Goal: Task Accomplishment & Management: Manage account settings

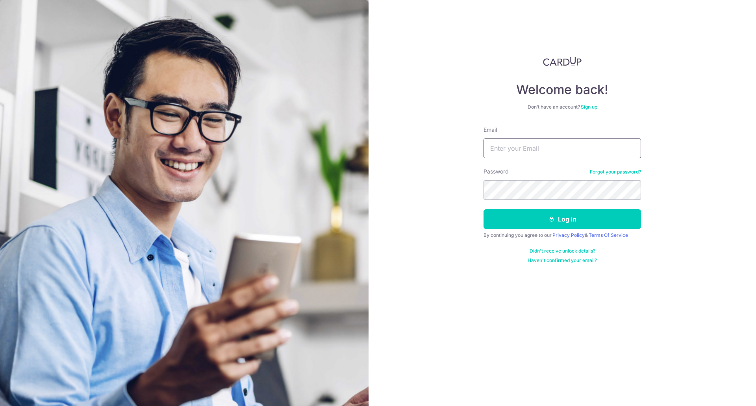
type input "[PERSON_NAME][EMAIL_ADDRESS][PERSON_NAME][DOMAIN_NAME]"
click at [548, 219] on button "Log in" at bounding box center [561, 219] width 157 height 20
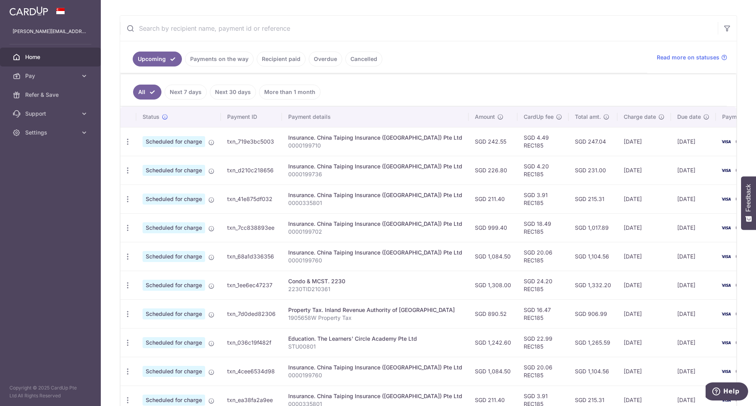
scroll to position [137, 0]
click at [126, 145] on icon "button" at bounding box center [128, 141] width 8 height 8
click at [146, 361] on span "Update payment" at bounding box center [170, 363] width 54 height 9
click at [123, 343] on div "Update payment Cancel payment" at bounding box center [127, 342] width 15 height 15
radio input "true"
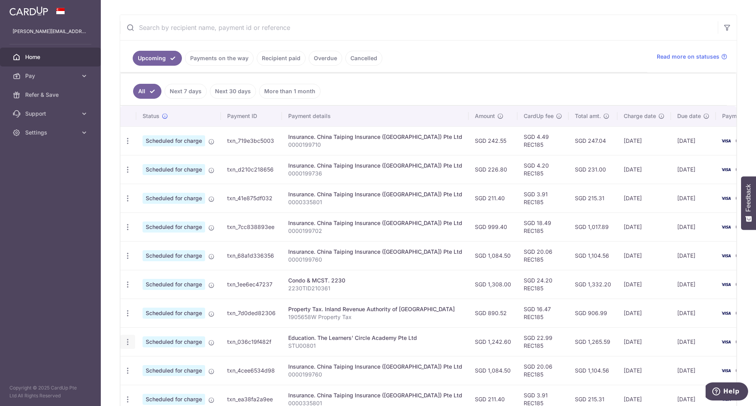
click at [127, 343] on body "karin.jt@gmail.com Home Pay Payments Recipients Cards Refer & Save Support FAQ …" at bounding box center [378, 203] width 756 height 406
type input "1,242.60"
type input "27/09/2025"
type input "STU00801"
type input "REC185"
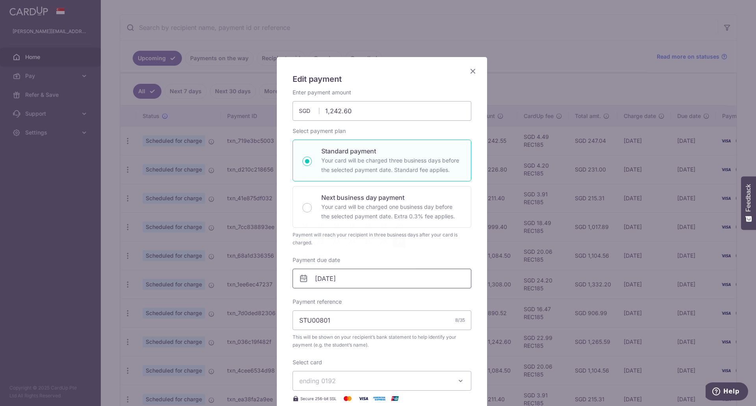
click at [343, 281] on input "27/09/2025" at bounding box center [382, 279] width 179 height 20
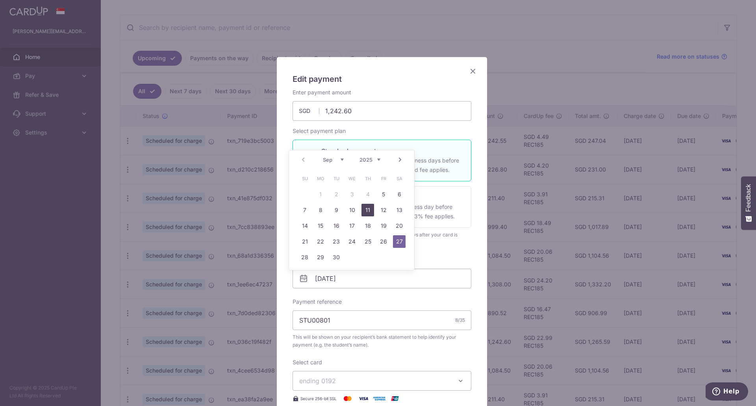
click at [369, 209] on link "11" at bounding box center [367, 210] width 13 height 13
type input "[DATE]"
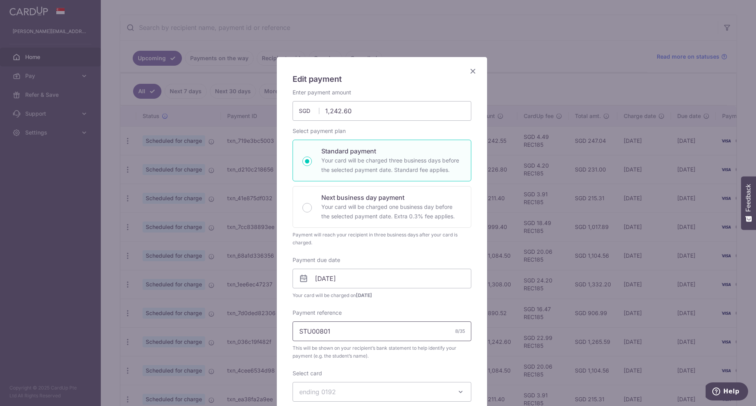
click at [380, 333] on input "STU00801" at bounding box center [382, 332] width 179 height 20
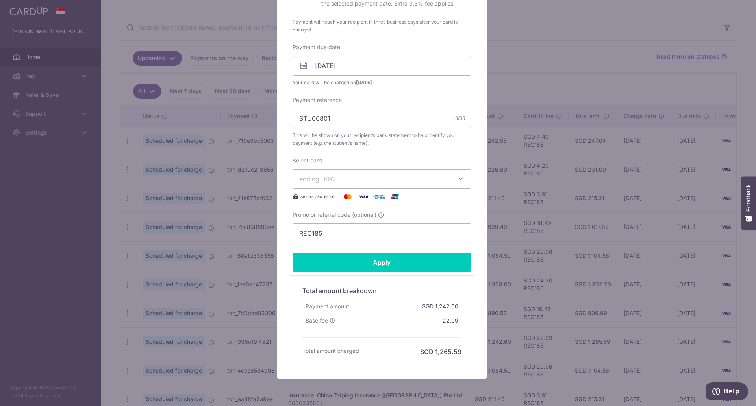
scroll to position [234, 0]
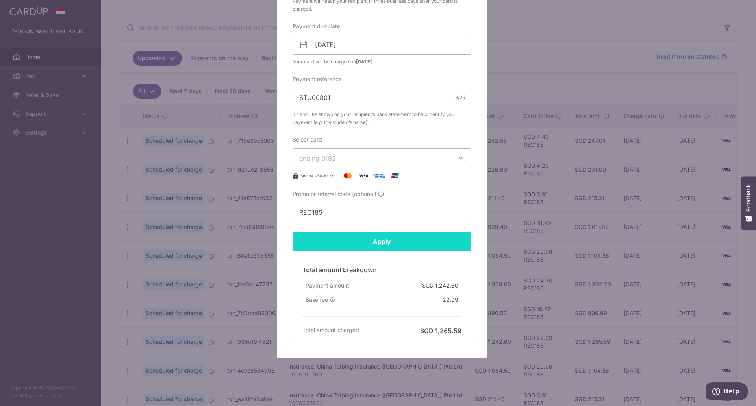
click at [319, 247] on input "Apply" at bounding box center [382, 242] width 179 height 20
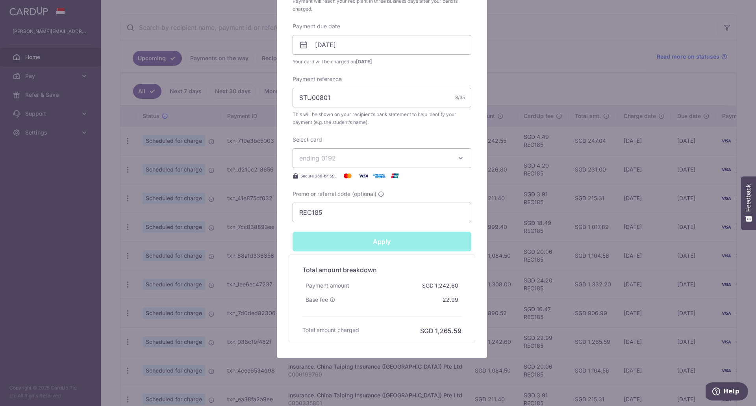
type input "Successfully Applied"
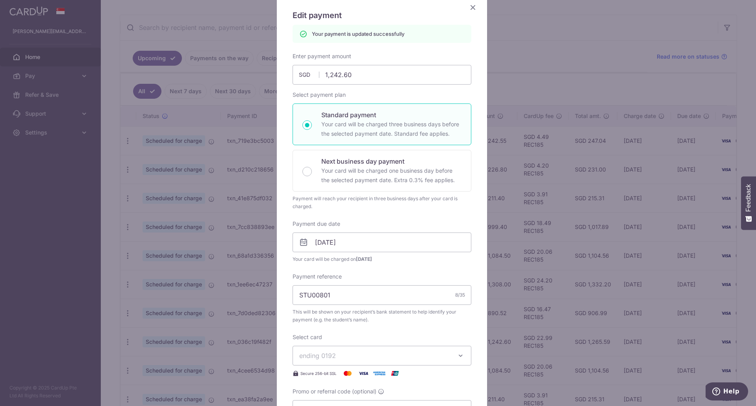
scroll to position [32, 0]
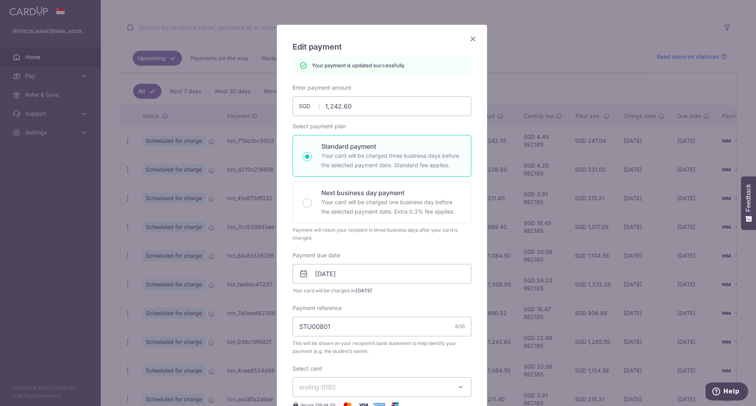
click at [470, 42] on icon "Close" at bounding box center [472, 39] width 9 height 10
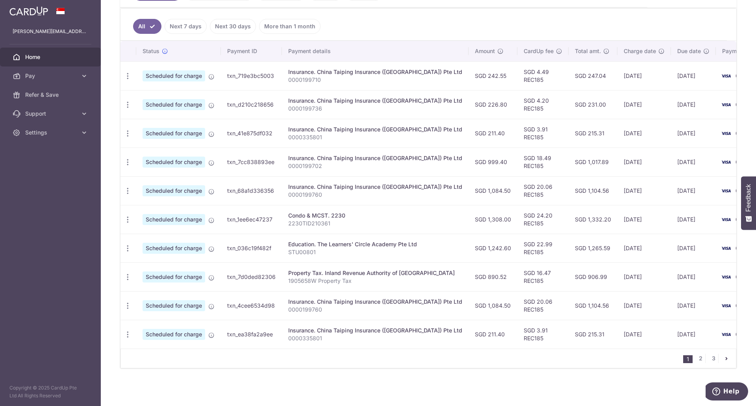
scroll to position [207, 0]
drag, startPoint x: 559, startPoint y: 299, endPoint x: 565, endPoint y: 299, distance: 6.3
click at [565, 299] on tr "Update payment Cancel payment Scheduled for charge txn_4cee6534d98 Insurance. C…" at bounding box center [447, 305] width 655 height 29
click at [432, 372] on div "× Pause Schedule Pause all future payments in this series Pause just this one p…" at bounding box center [428, 203] width 655 height 406
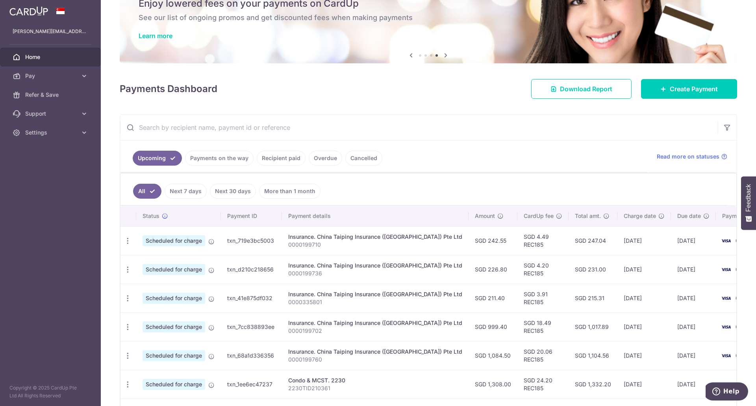
scroll to position [74, 0]
